Goal: Contribute content: Add original content to the website for others to see

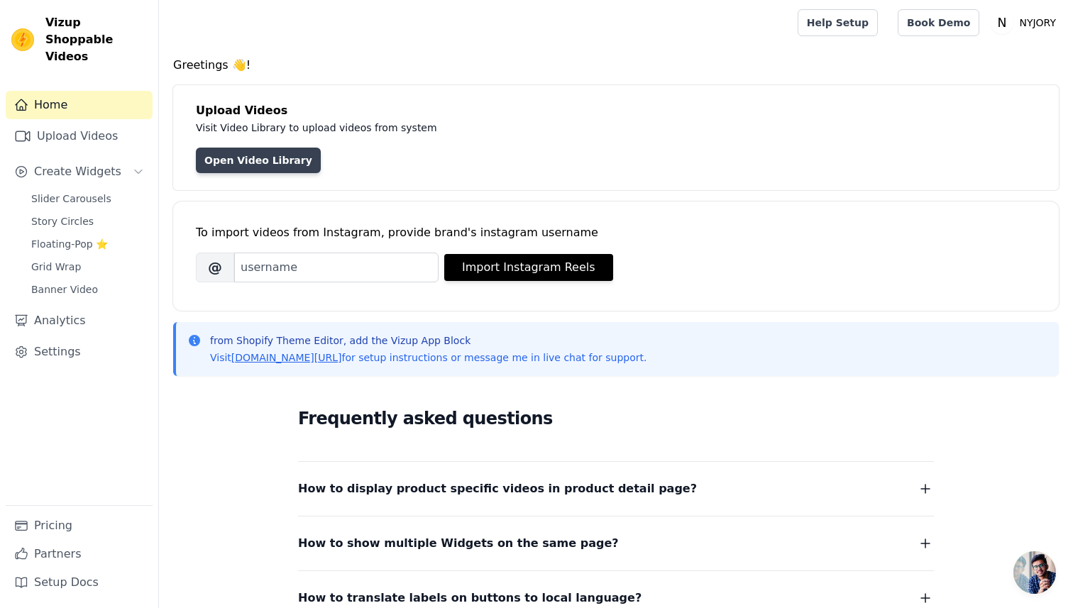
click at [275, 158] on link "Open Video Library" at bounding box center [258, 161] width 125 height 26
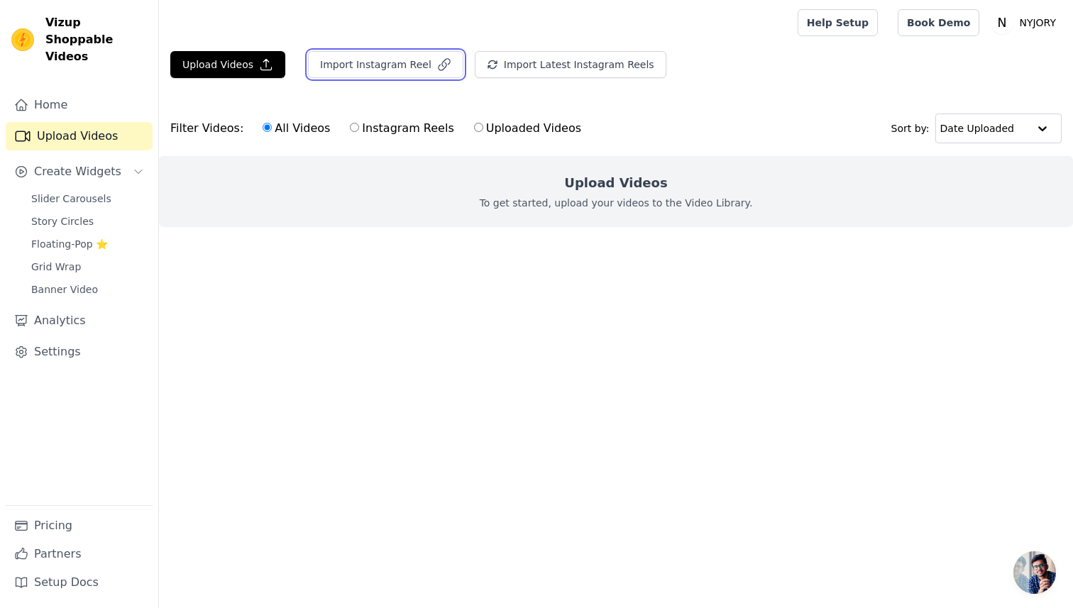
drag, startPoint x: 353, startPoint y: 71, endPoint x: 314, endPoint y: 18, distance: 65.6
click at [314, 18] on div "Open sidebar Help Setup Book Demo Open user menu N NYJORY Settings Help Docs Si…" at bounding box center [536, 142] width 1073 height 284
click at [297, 44] on div at bounding box center [475, 22] width 610 height 45
click at [233, 67] on button "Upload Videos" at bounding box center [227, 64] width 115 height 27
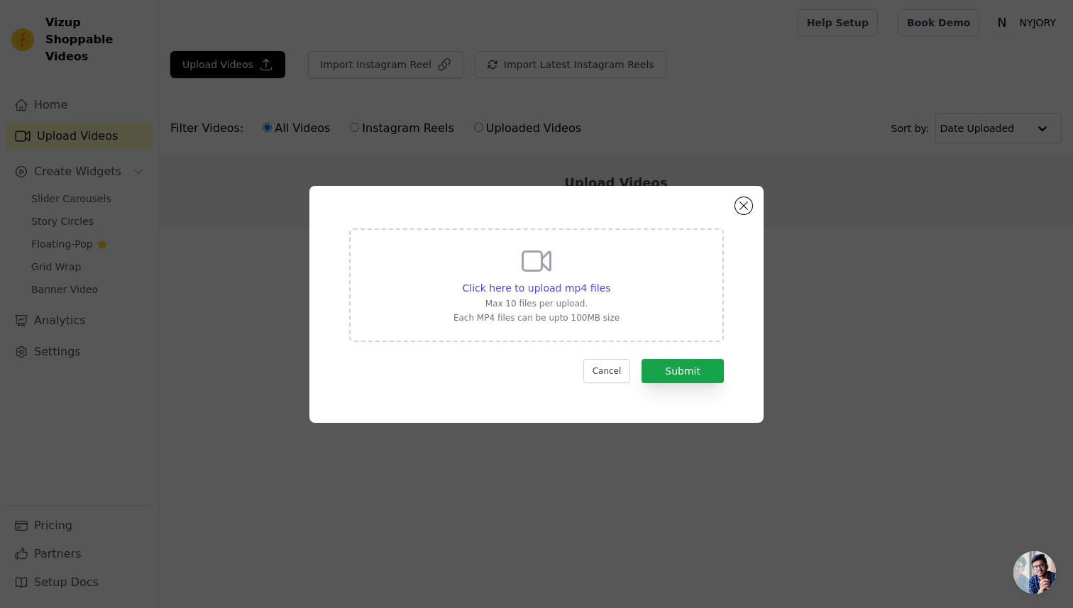
click at [466, 279] on div "Click here to upload mp4 files Max 10 files per upload. Each MP4 files can be u…" at bounding box center [536, 283] width 166 height 79
click at [609, 280] on input "Click here to upload mp4 files Max 10 files per upload. Each MP4 files can be u…" at bounding box center [609, 280] width 1 height 1
type input "C:\fakepath\b7b62aa2977048bd9d1f8cc472d3a52d.mp4"
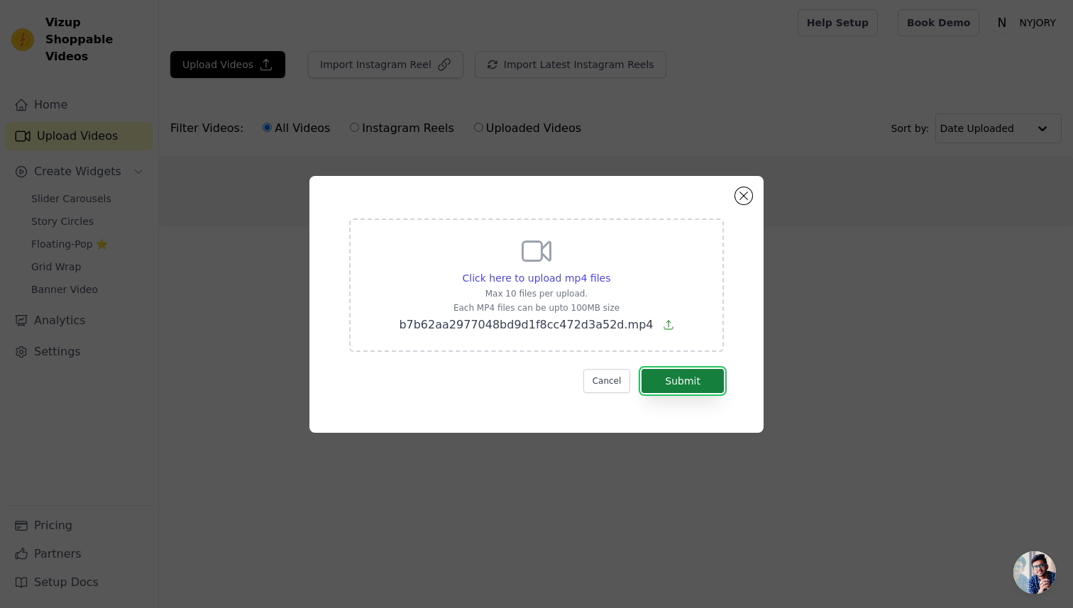
click at [688, 374] on button "Submit" at bounding box center [682, 381] width 82 height 24
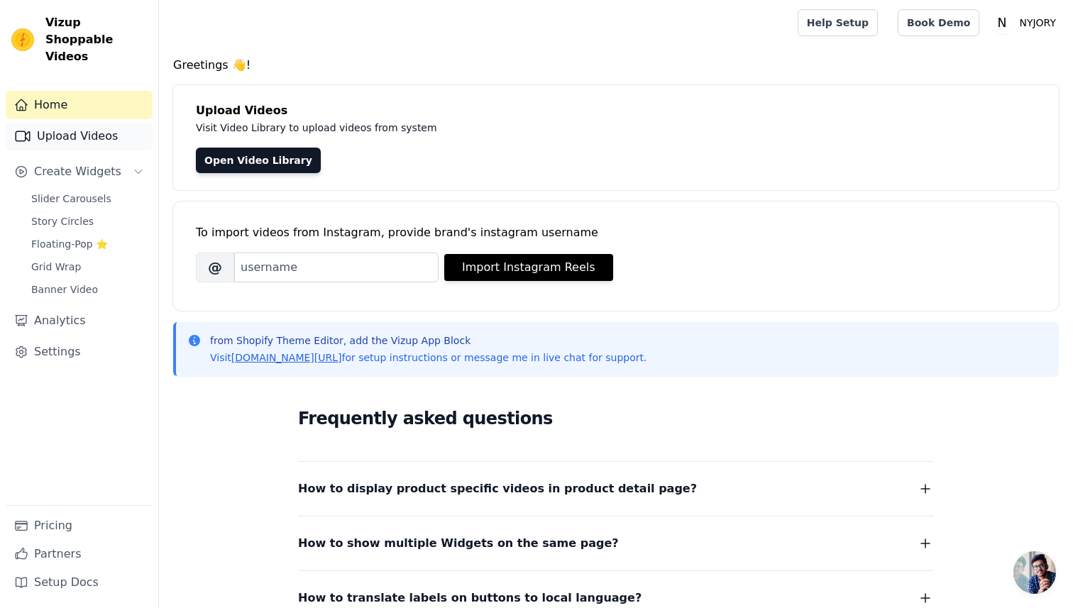
click at [96, 122] on link "Upload Videos" at bounding box center [79, 136] width 147 height 28
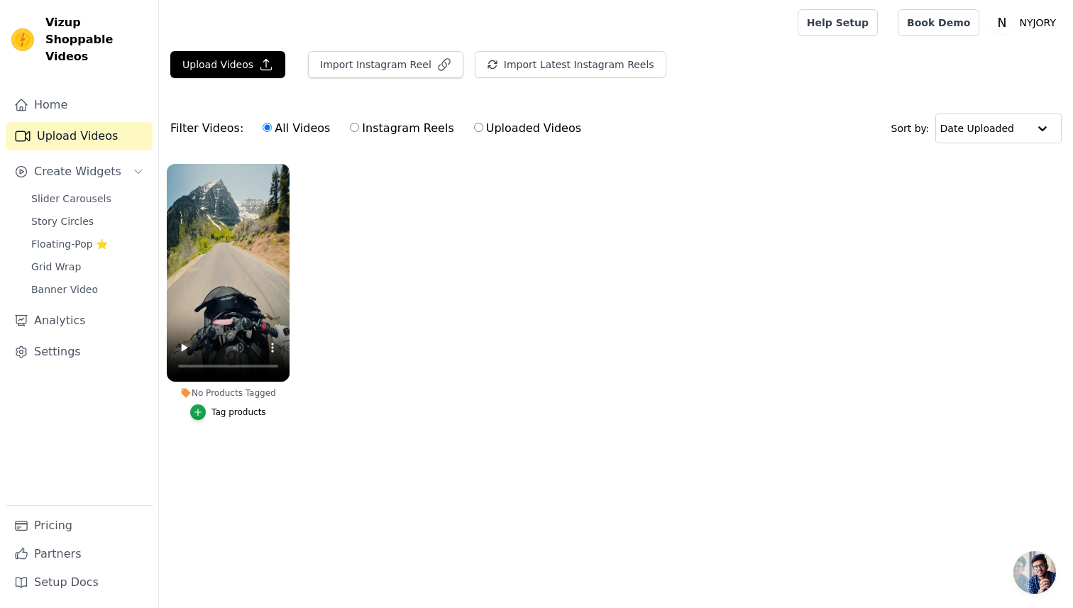
click at [249, 417] on div "Tag products" at bounding box center [238, 412] width 55 height 11
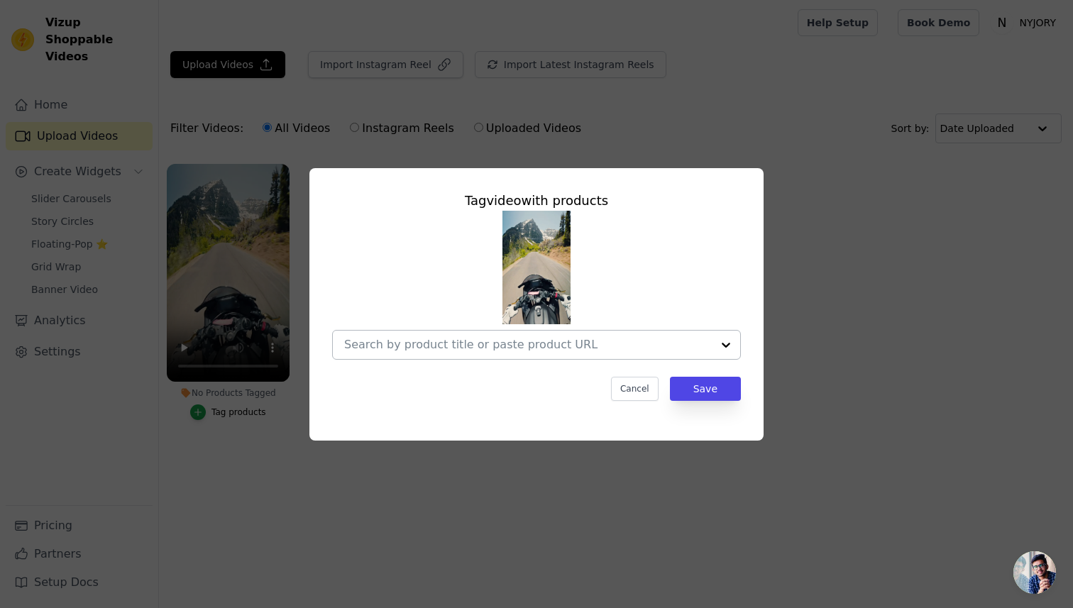
click at [365, 332] on div at bounding box center [528, 345] width 368 height 28
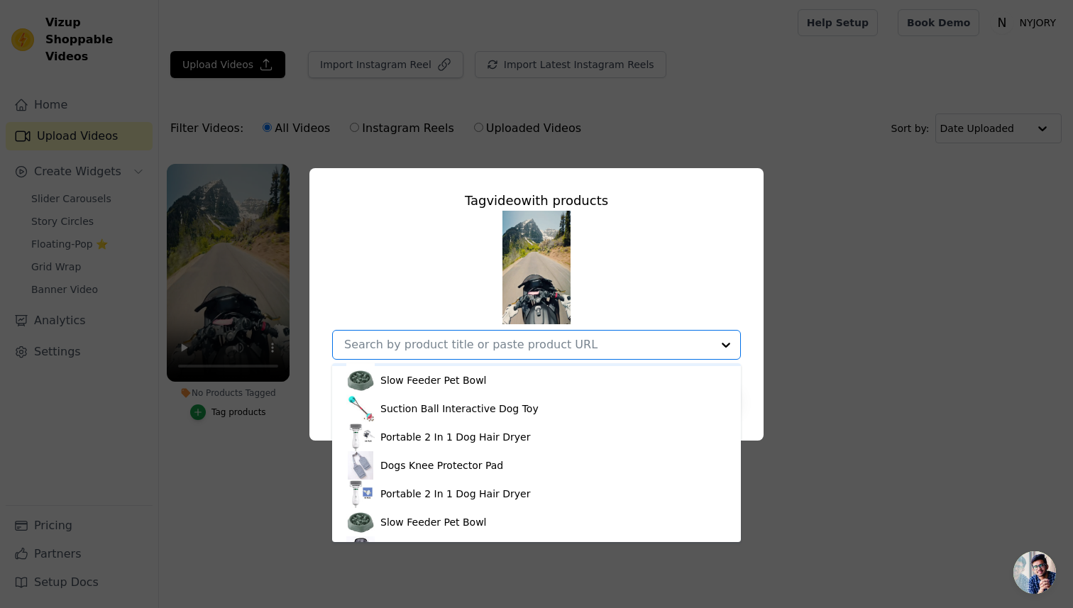
scroll to position [142, 0]
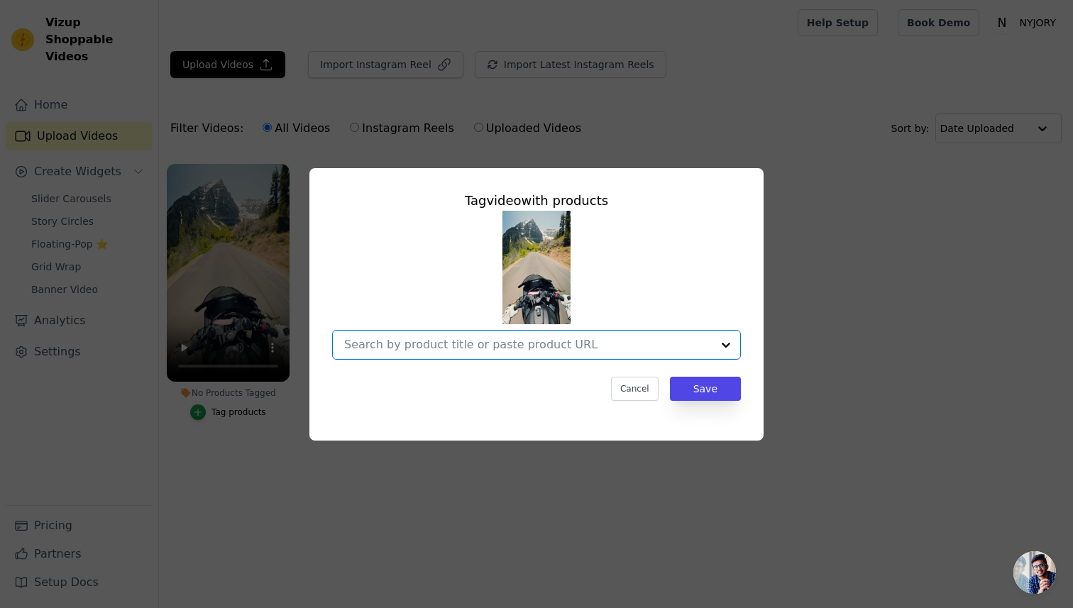
click at [473, 338] on input "No Products Tagged Tag video with products Option undefined, selected. Select i…" at bounding box center [528, 344] width 368 height 13
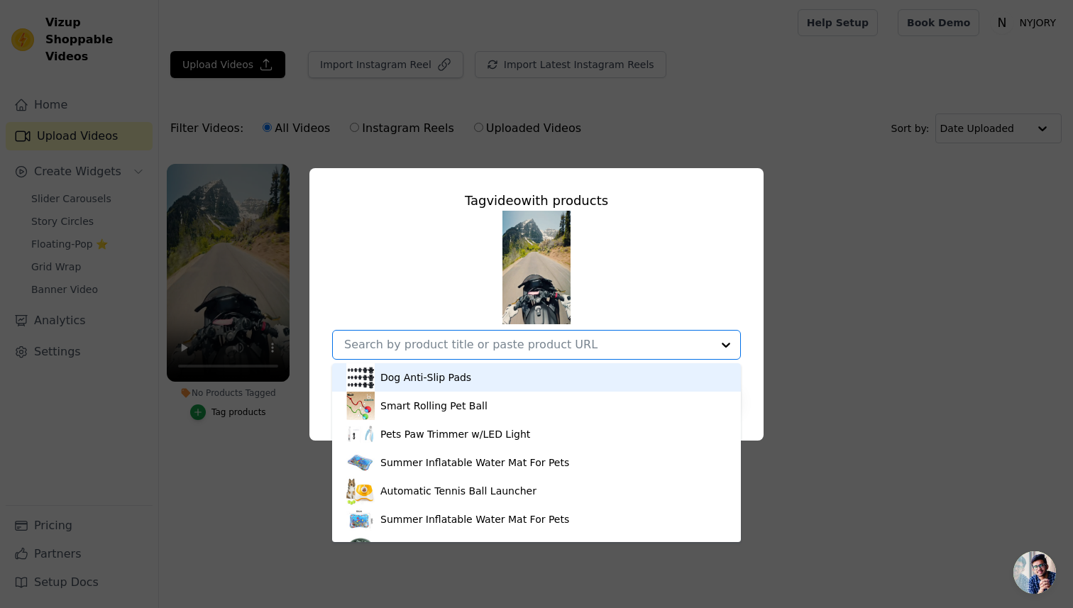
click at [414, 207] on div "Tag video with products" at bounding box center [536, 201] width 409 height 20
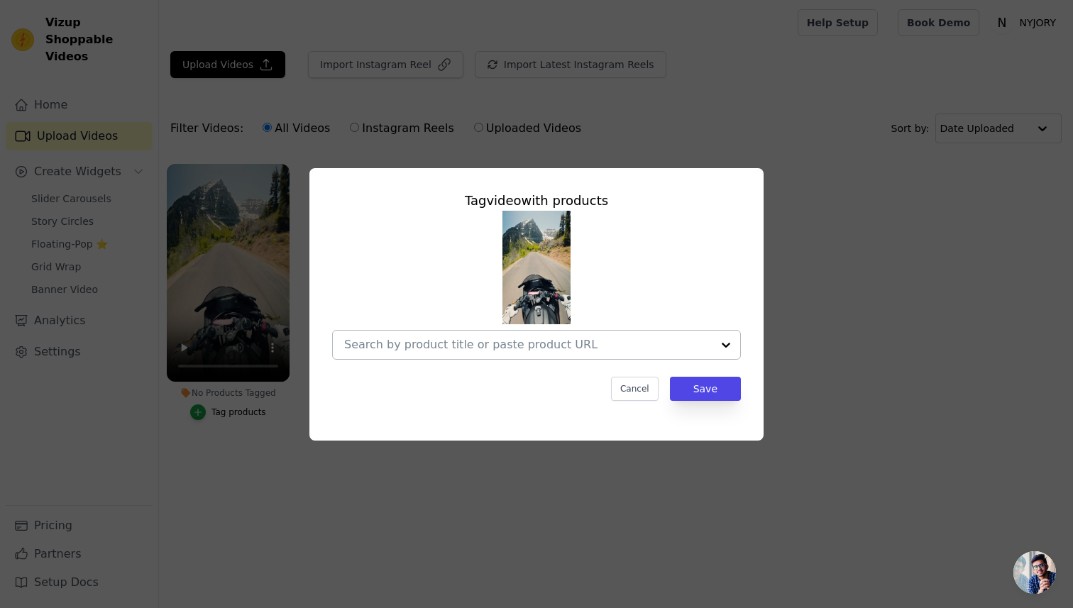
click at [489, 340] on input "No Products Tagged Tag video with products Cancel Save Tag products" at bounding box center [528, 344] width 368 height 13
click at [542, 336] on div at bounding box center [528, 345] width 368 height 28
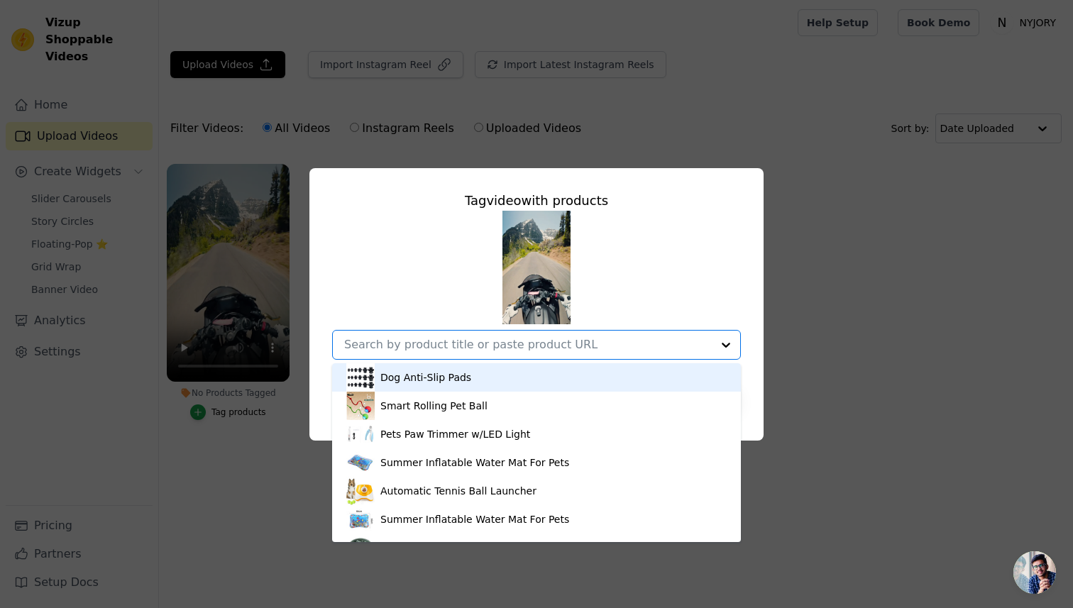
paste input "SKYPRO - Caméra POV"
type input "SKYPRO - Caméra POV"
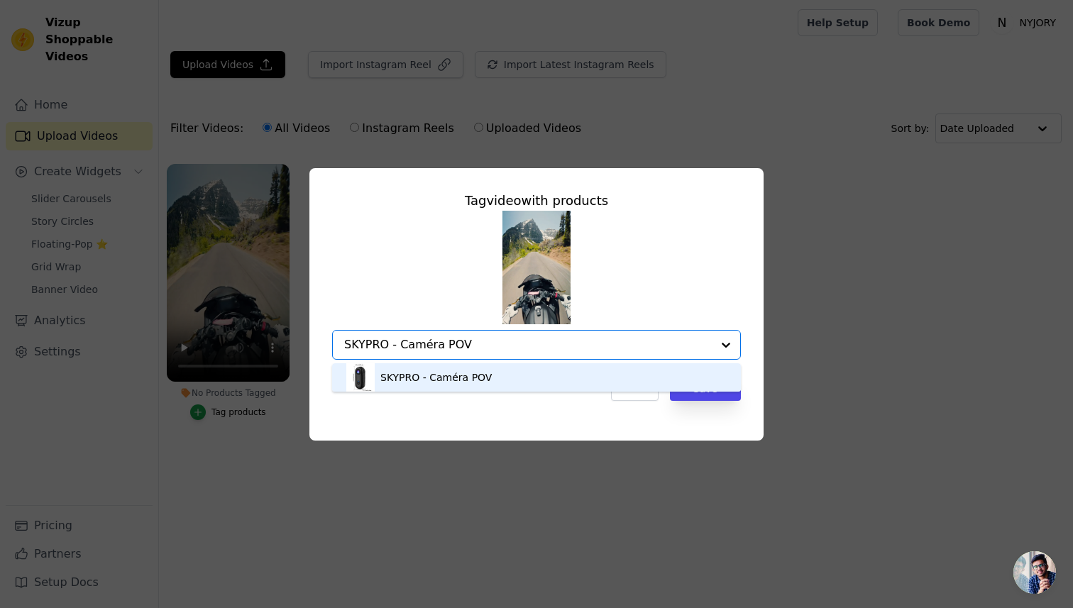
click at [561, 376] on div "SKYPRO - Caméra POV" at bounding box center [536, 377] width 380 height 28
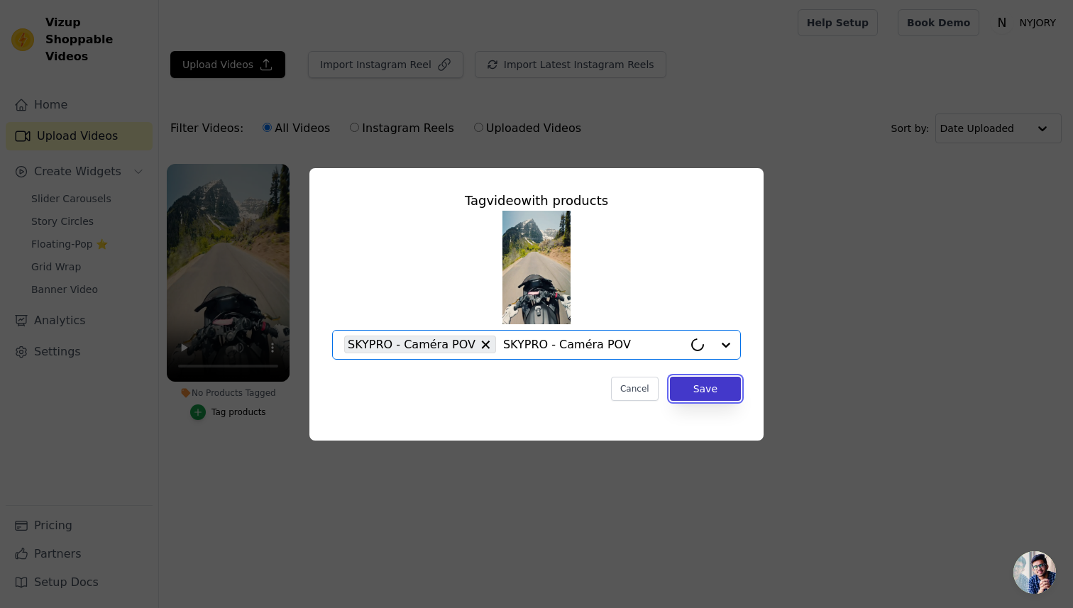
click at [712, 395] on button "Save" at bounding box center [705, 389] width 71 height 24
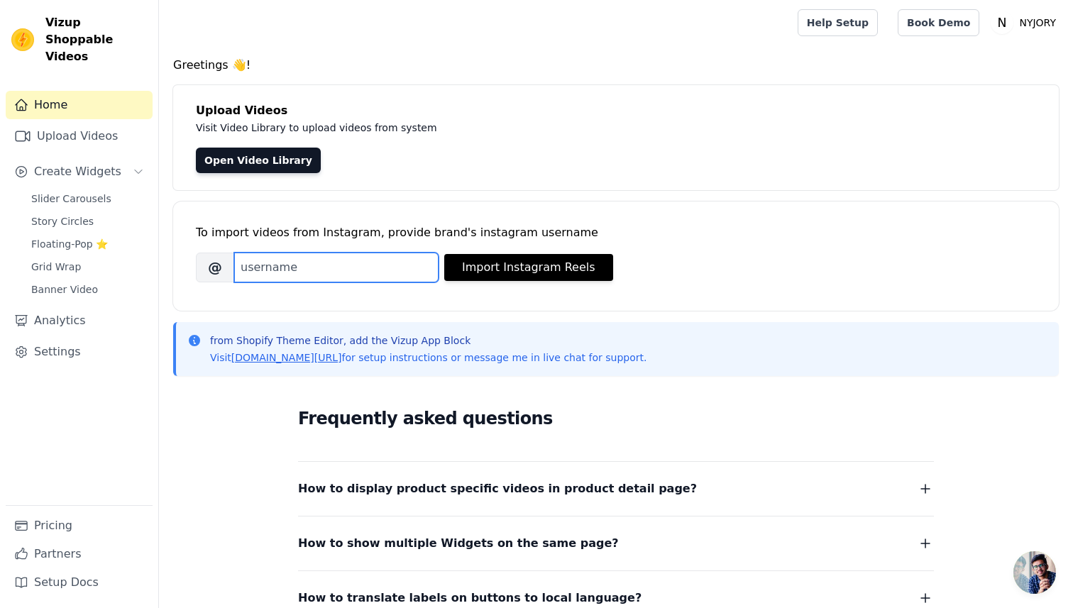
click at [286, 272] on input "Brand's Instagram Username" at bounding box center [336, 268] width 204 height 30
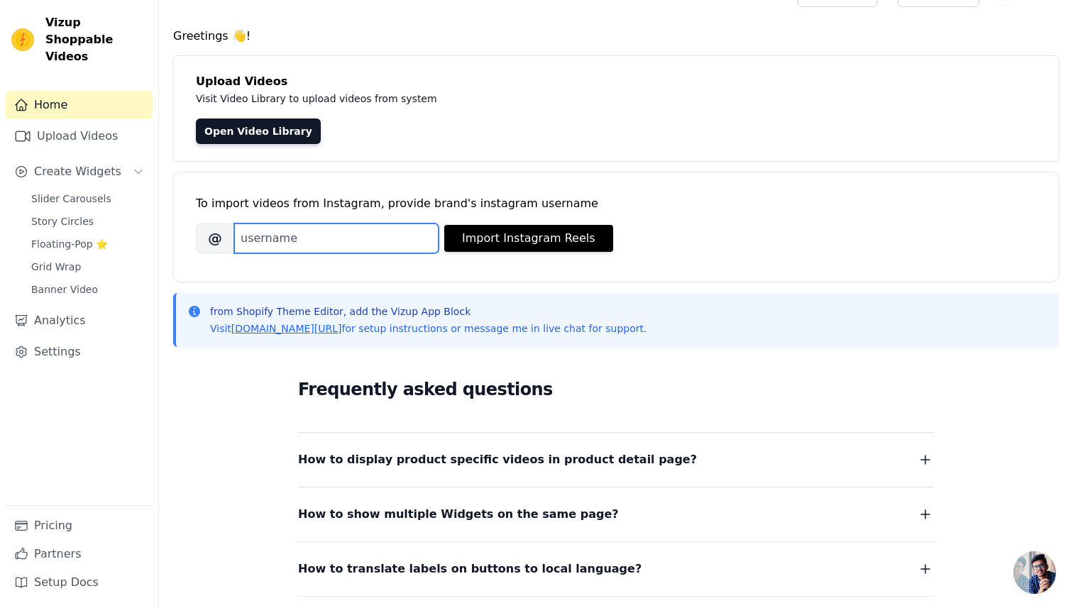
scroll to position [188, 0]
